Goal: Find specific page/section: Find specific page/section

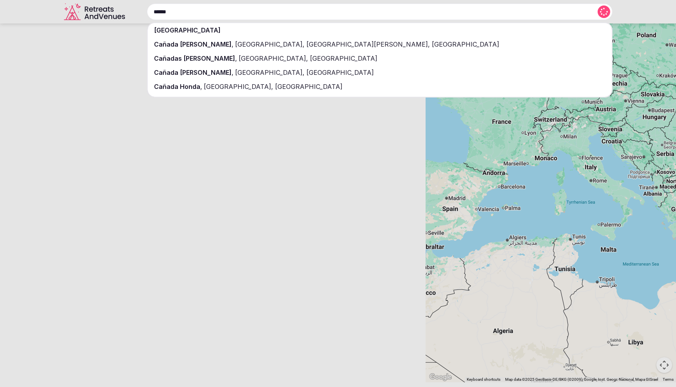
type input "******"
click at [242, 29] on div "[GEOGRAPHIC_DATA]" at bounding box center [380, 30] width 464 height 14
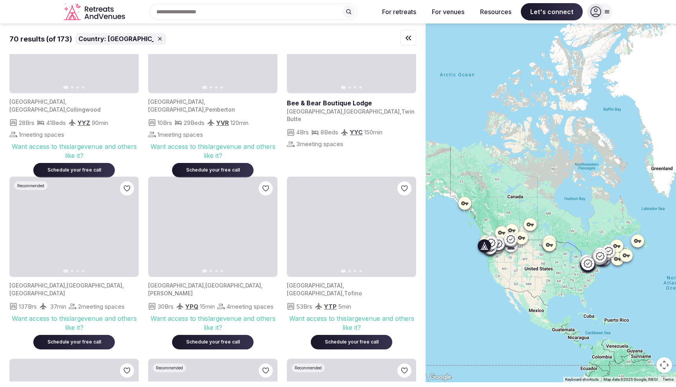
scroll to position [1903, 0]
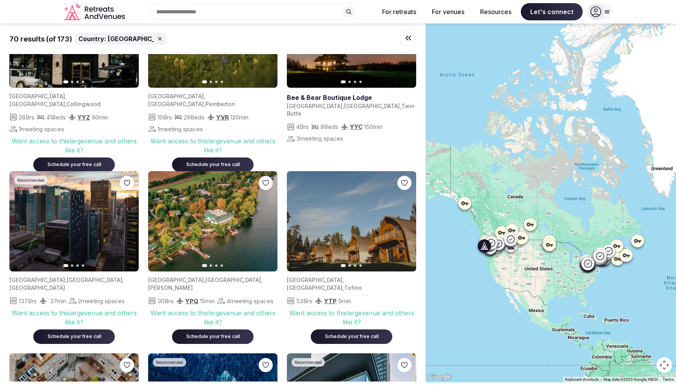
click at [407, 228] on button "Next slide" at bounding box center [405, 221] width 13 height 13
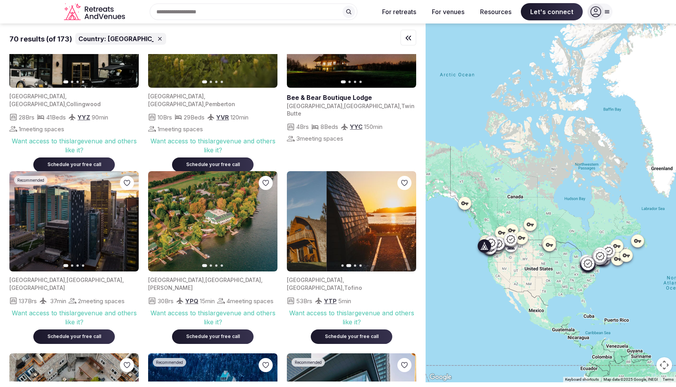
click at [407, 228] on button "Next slide" at bounding box center [405, 221] width 13 height 13
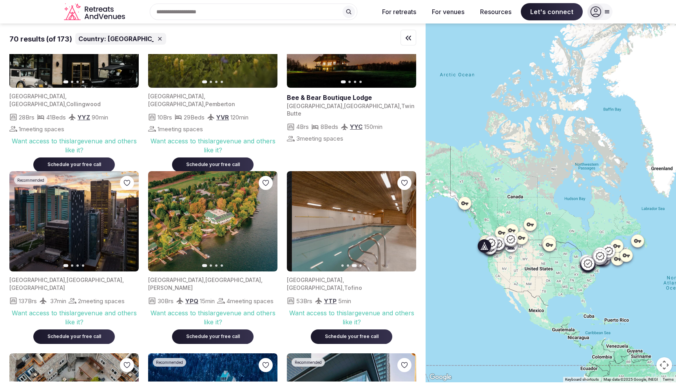
click at [407, 228] on button "Next slide" at bounding box center [405, 221] width 13 height 13
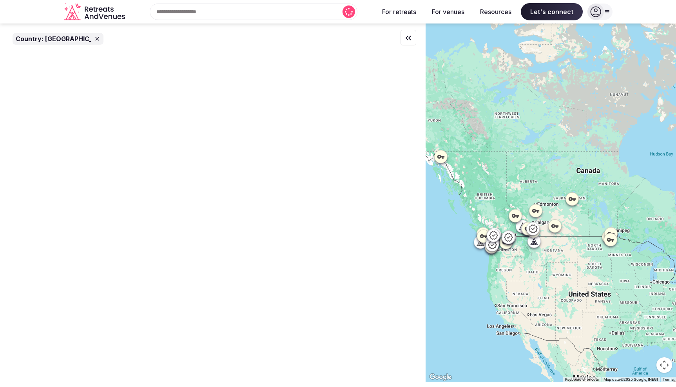
scroll to position [0, 0]
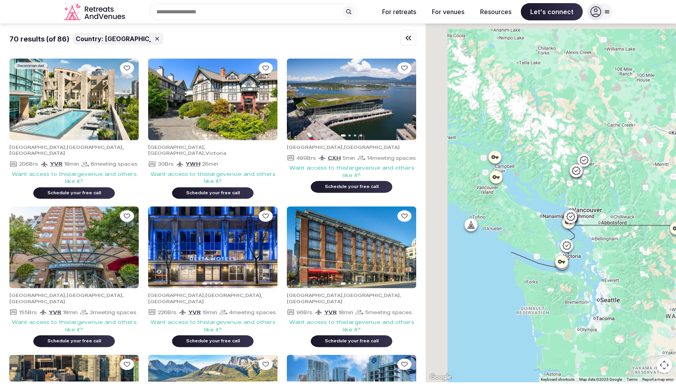
drag, startPoint x: 478, startPoint y: 200, endPoint x: 527, endPoint y: 233, distance: 59.4
click at [527, 233] on div at bounding box center [550, 203] width 250 height 359
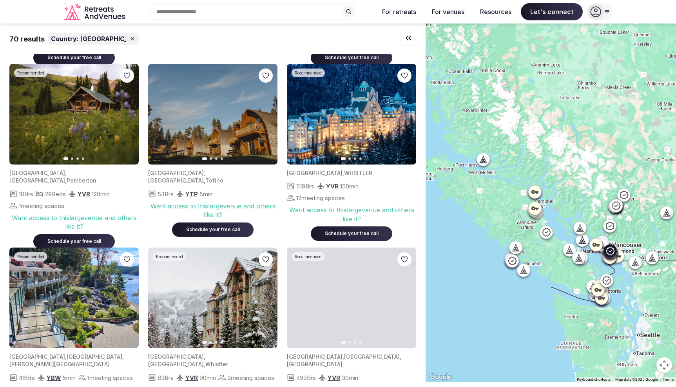
scroll to position [536, 0]
